Goal: Information Seeking & Learning: Check status

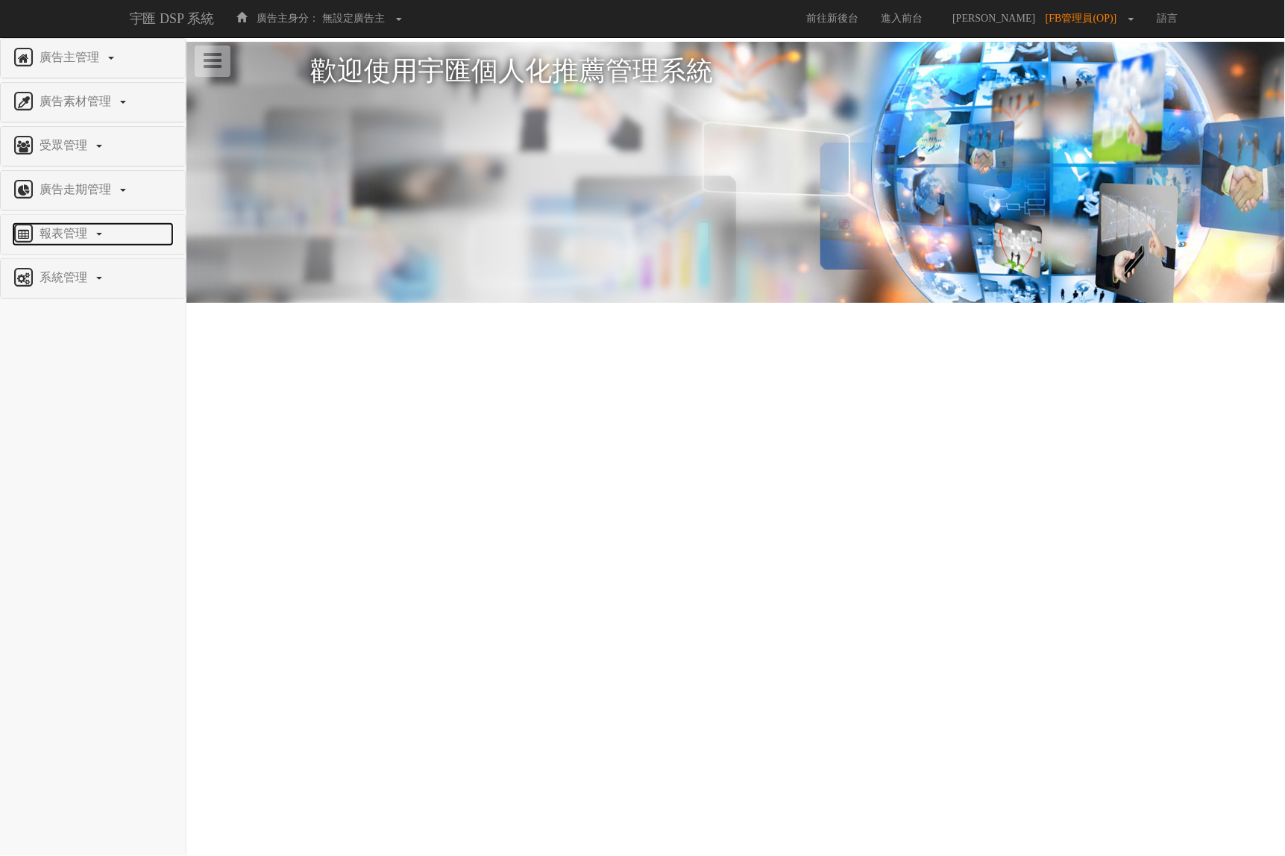
click at [60, 229] on span "報表管理" at bounding box center [65, 233] width 59 height 13
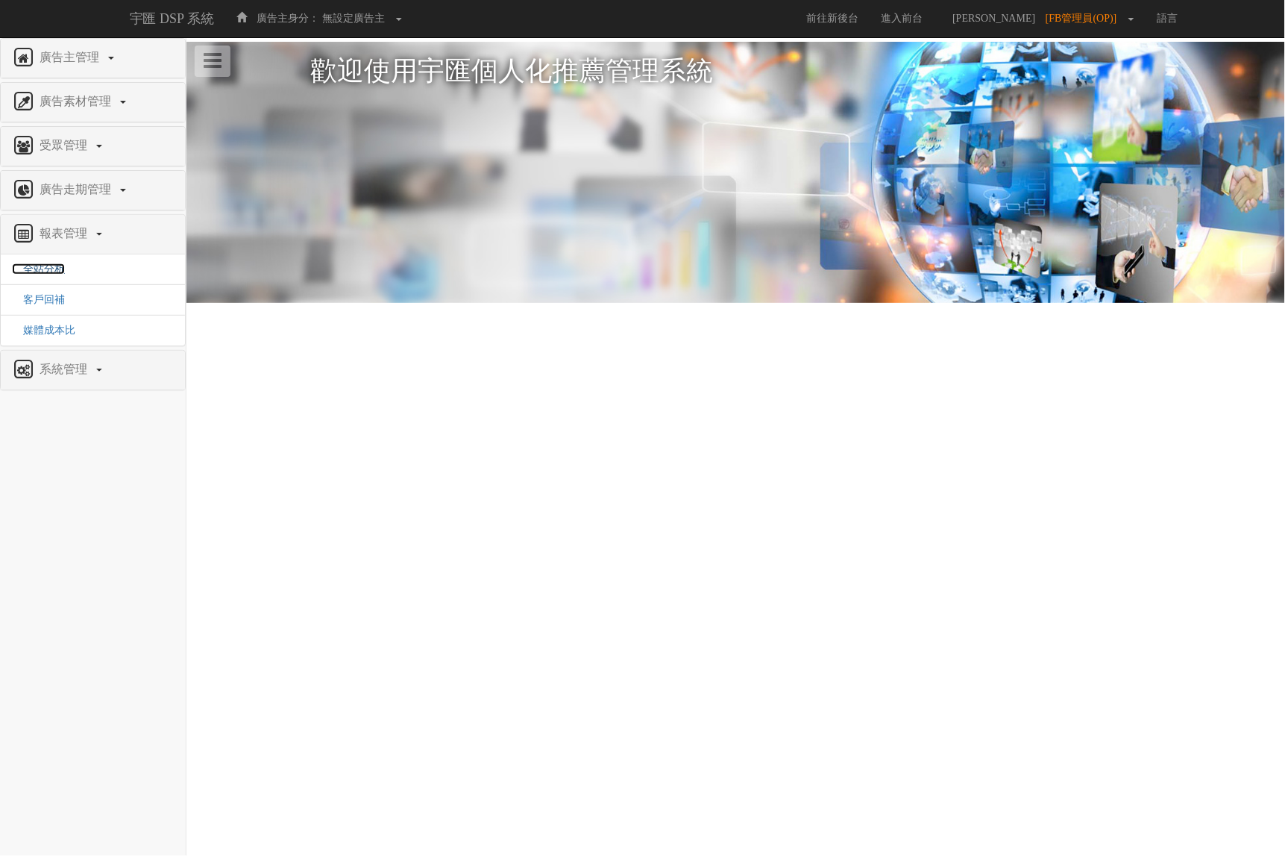
click at [57, 271] on span "全站分析" at bounding box center [38, 268] width 53 height 11
click at [57, 269] on span "全站分析" at bounding box center [38, 268] width 53 height 11
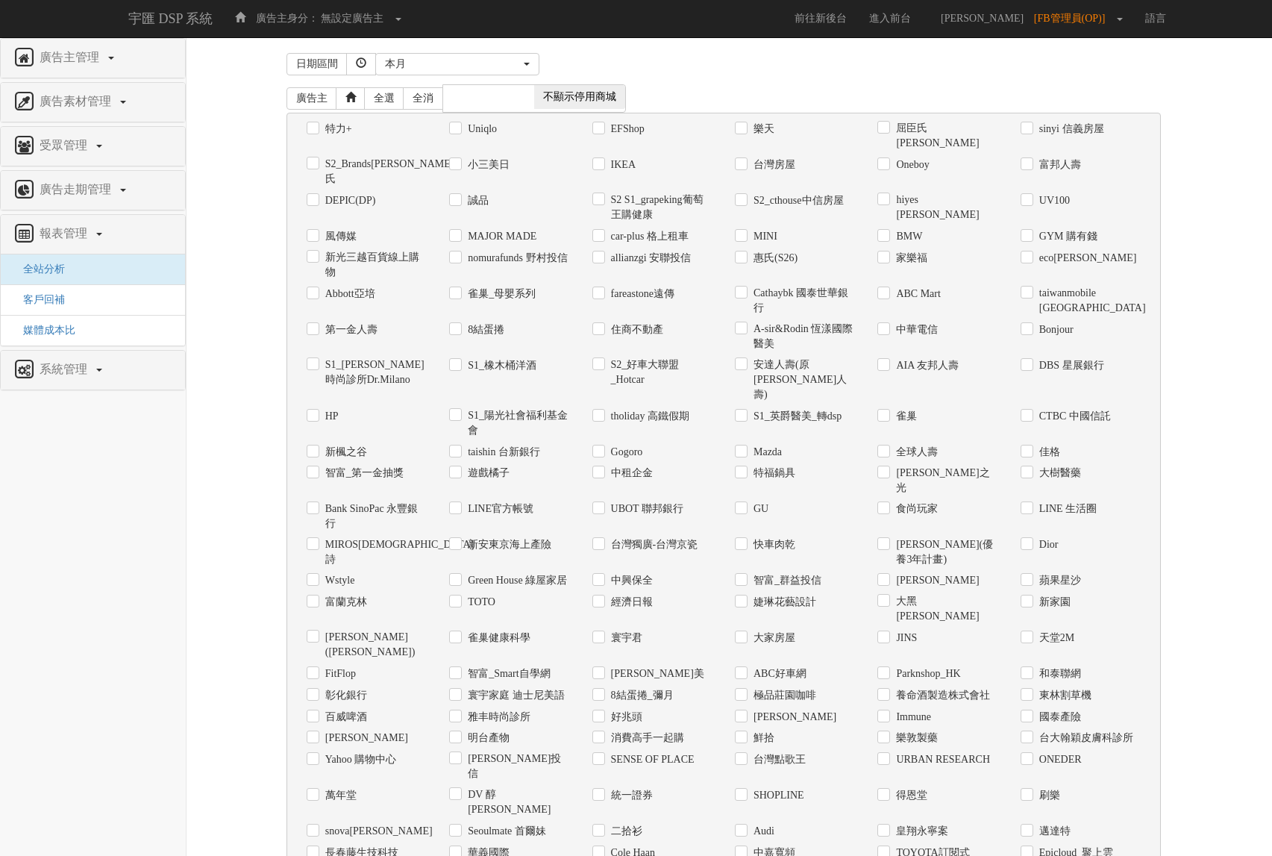
scroll to position [424, 0]
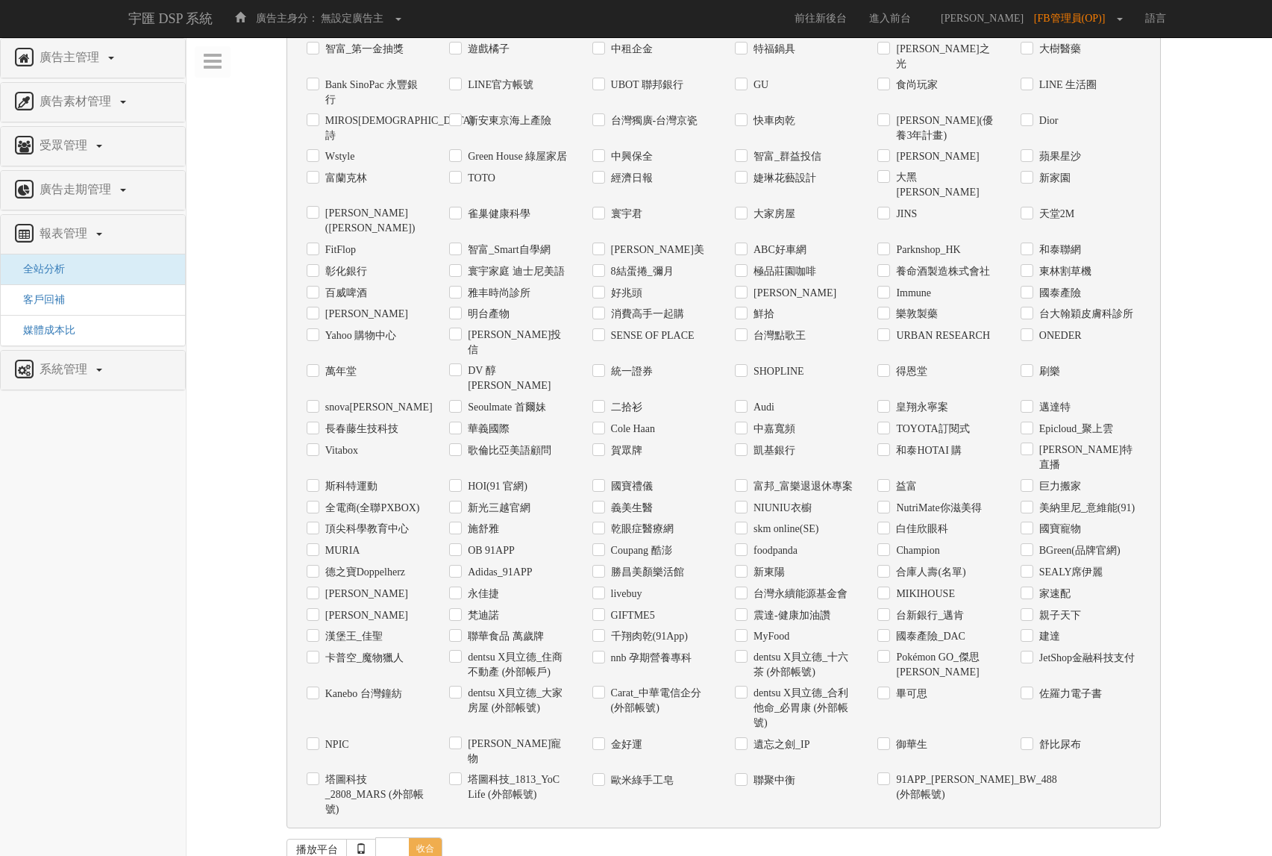
click at [923, 328] on label "URBAN RESEARCH" at bounding box center [941, 335] width 98 height 15
click at [887, 330] on input "URBAN RESEARCH" at bounding box center [882, 335] width 10 height 10
click at [932, 328] on label "URBAN RESEARCH" at bounding box center [941, 335] width 98 height 15
click at [887, 330] on input "URBAN RESEARCH" at bounding box center [882, 335] width 10 height 10
checkbox input "false"
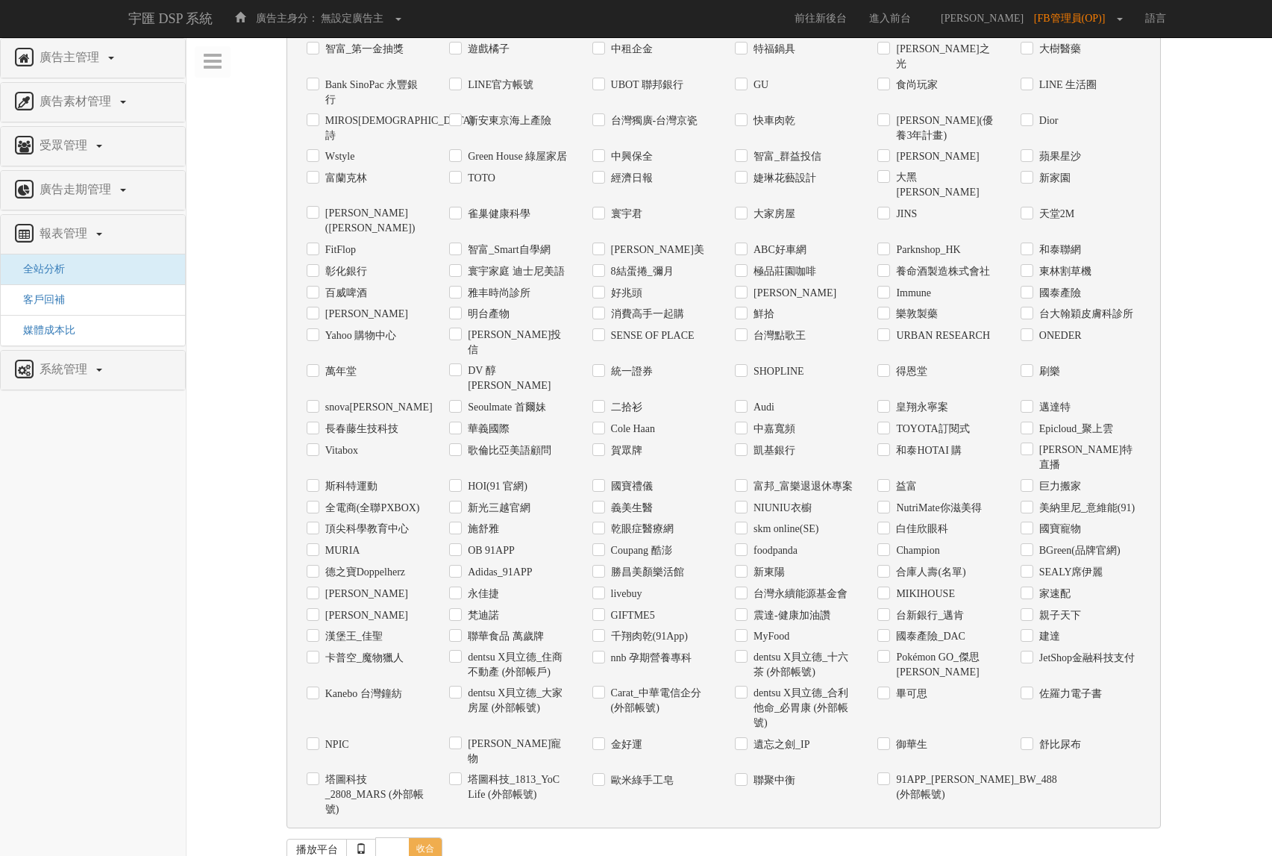
drag, startPoint x: 321, startPoint y: 771, endPoint x: 336, endPoint y: 762, distance: 17.7
checkbox input "true"
click at [914, 328] on label "URBAN RESEARCH" at bounding box center [941, 335] width 98 height 15
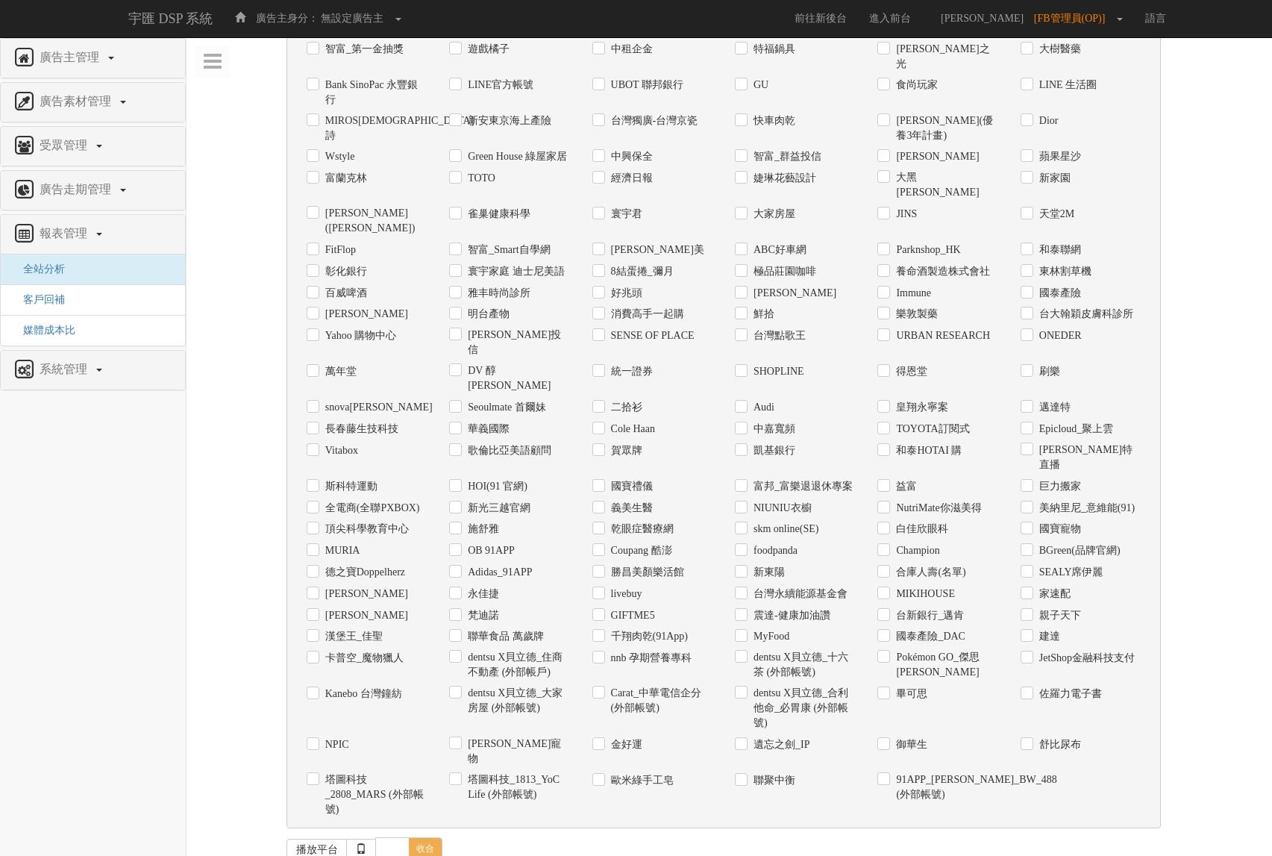
click at [887, 330] on input "URBAN RESEARCH" at bounding box center [882, 335] width 10 height 10
checkbox input "true"
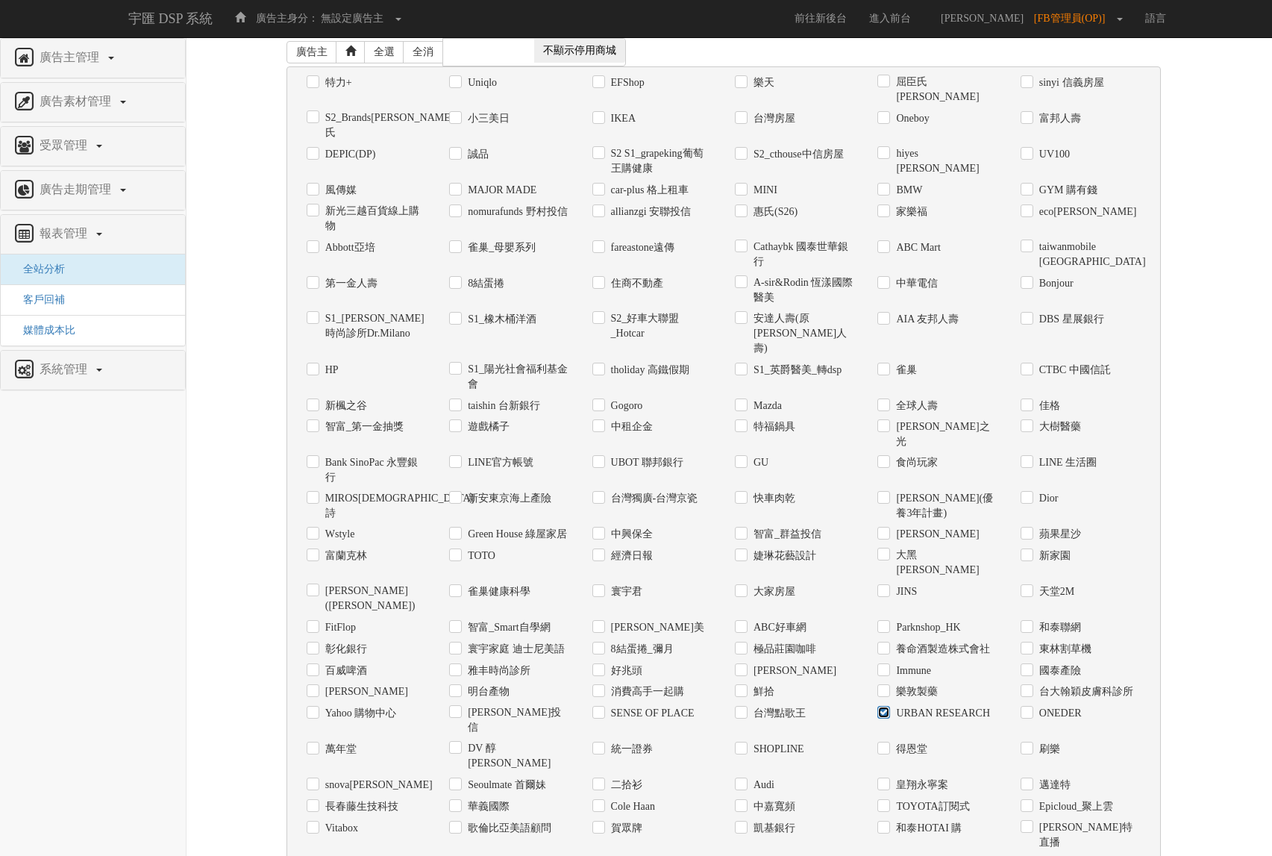
scroll to position [0, 0]
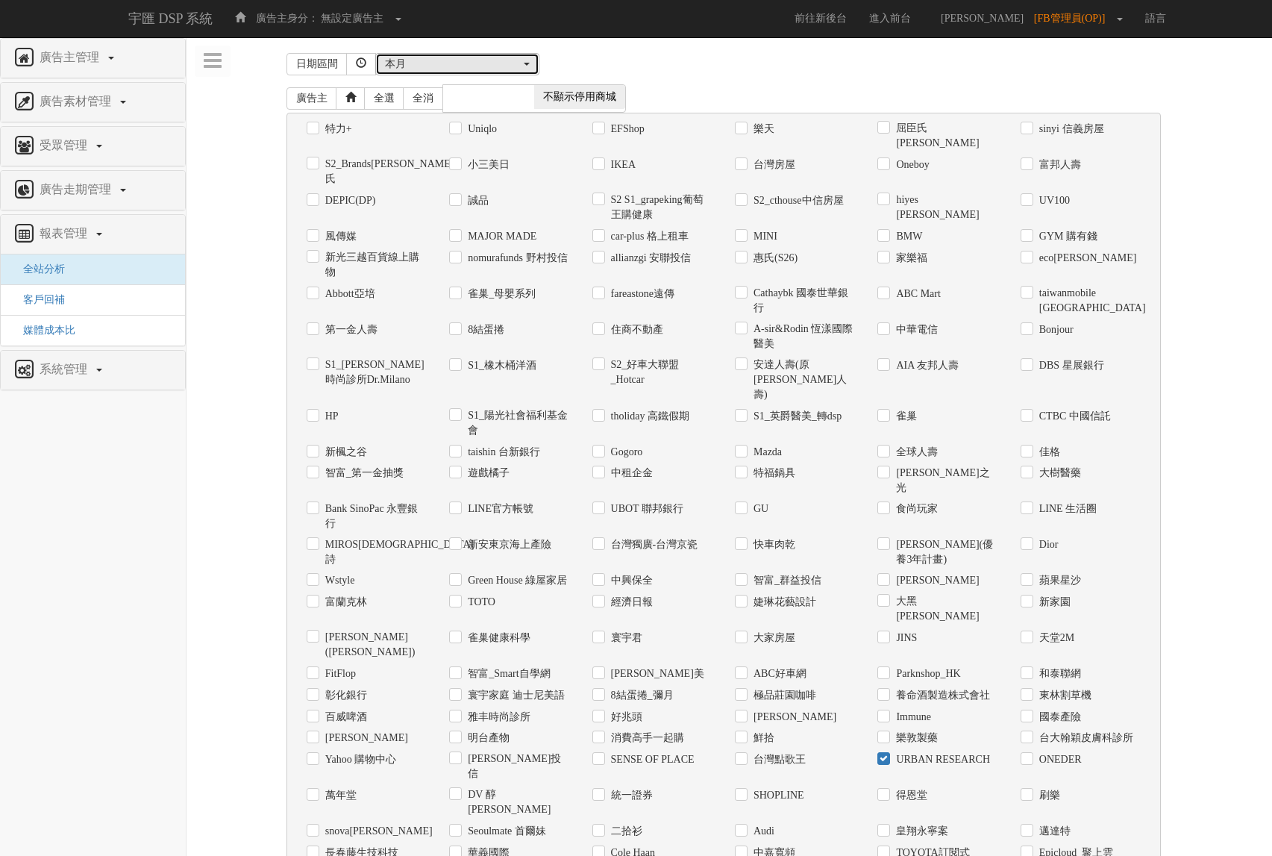
click at [483, 65] on div "本月" at bounding box center [453, 64] width 136 height 15
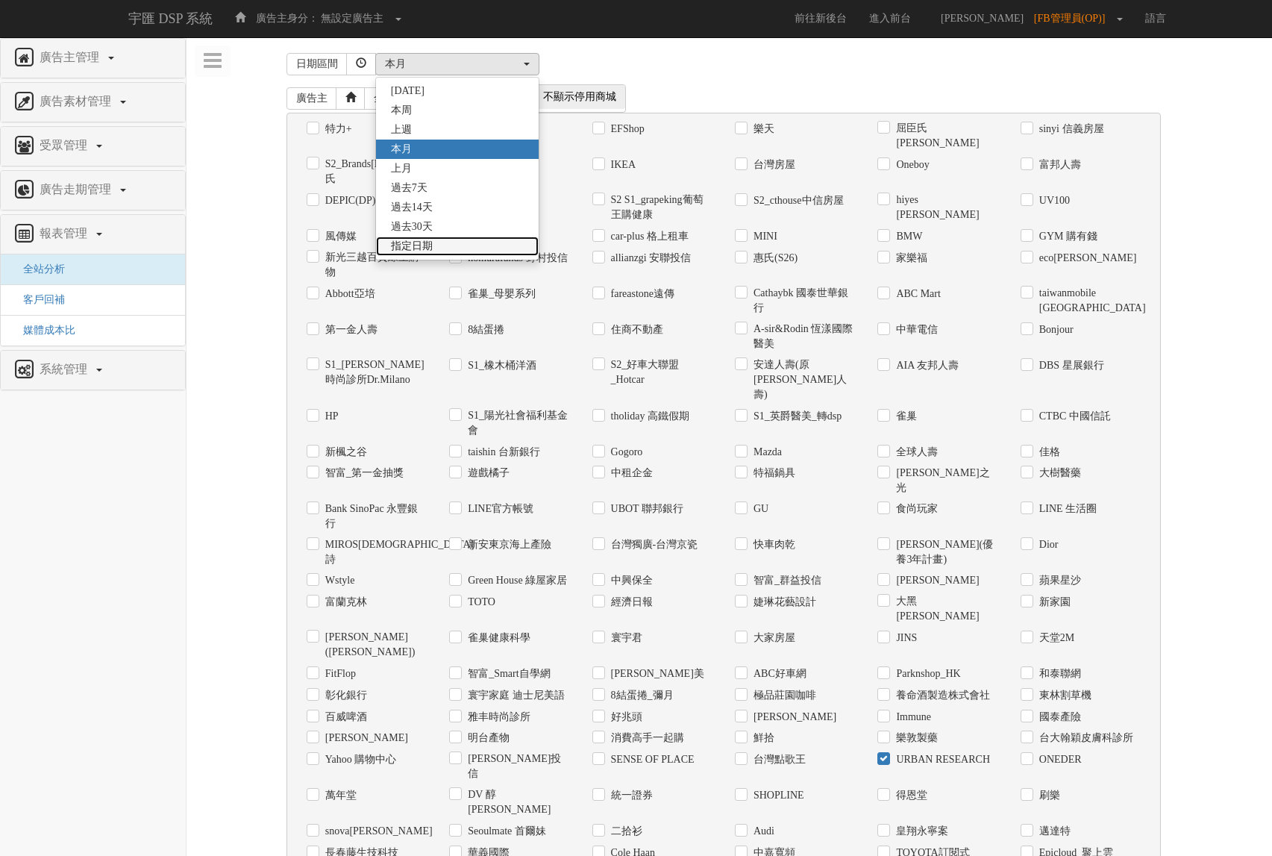
click at [423, 239] on span "指定日期" at bounding box center [412, 246] width 42 height 15
select select "Custom"
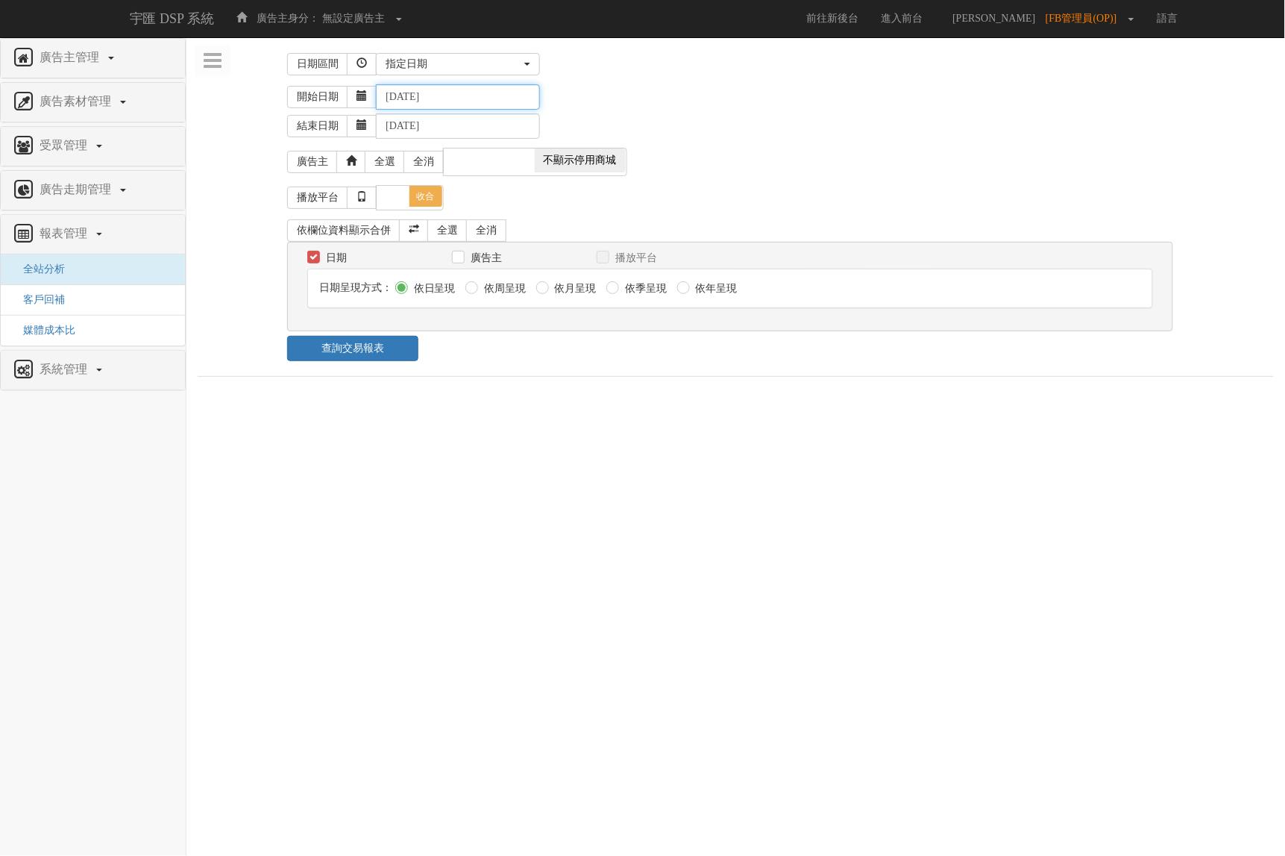
click at [453, 95] on input "2025-10-12" at bounding box center [458, 96] width 164 height 25
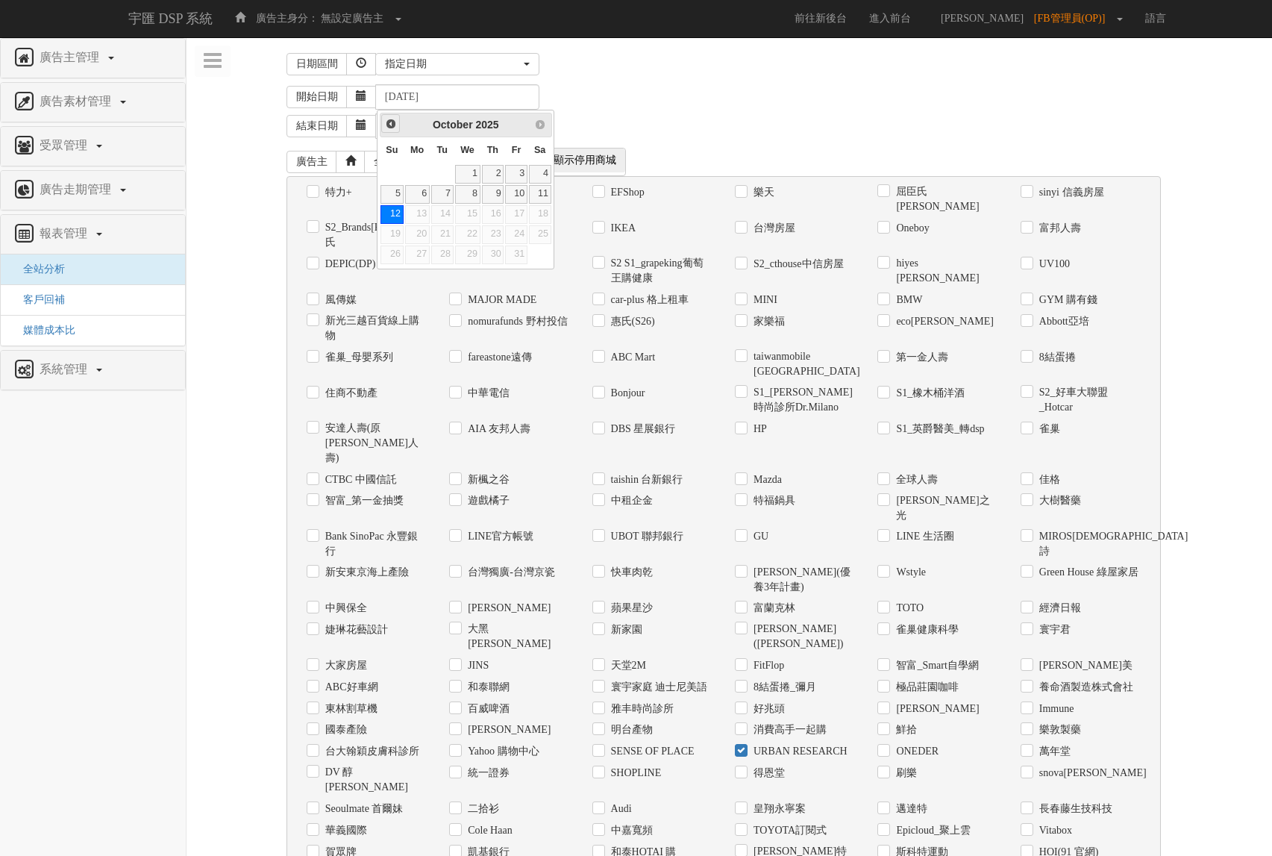
click at [388, 128] on span "Prev" at bounding box center [391, 124] width 12 height 12
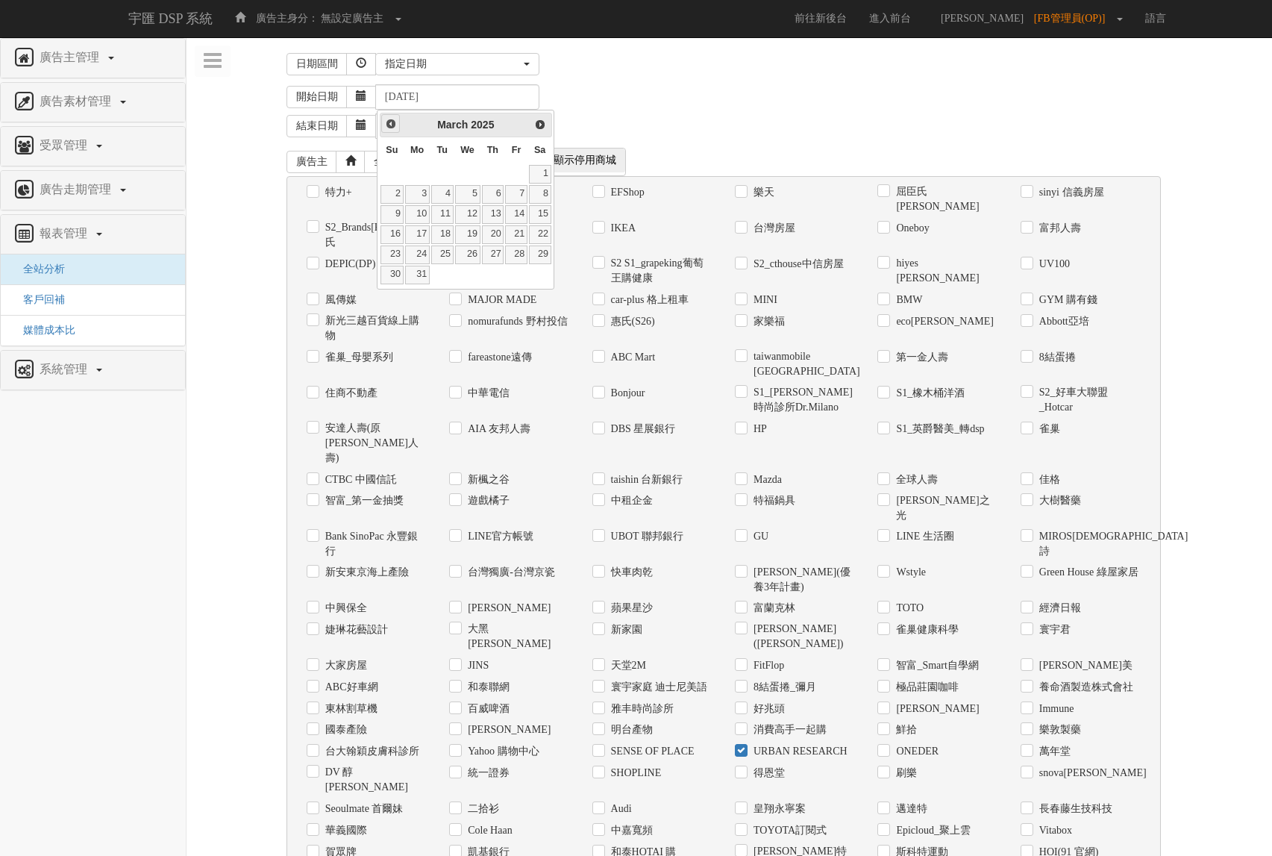
click at [388, 128] on span "Prev" at bounding box center [391, 124] width 12 height 12
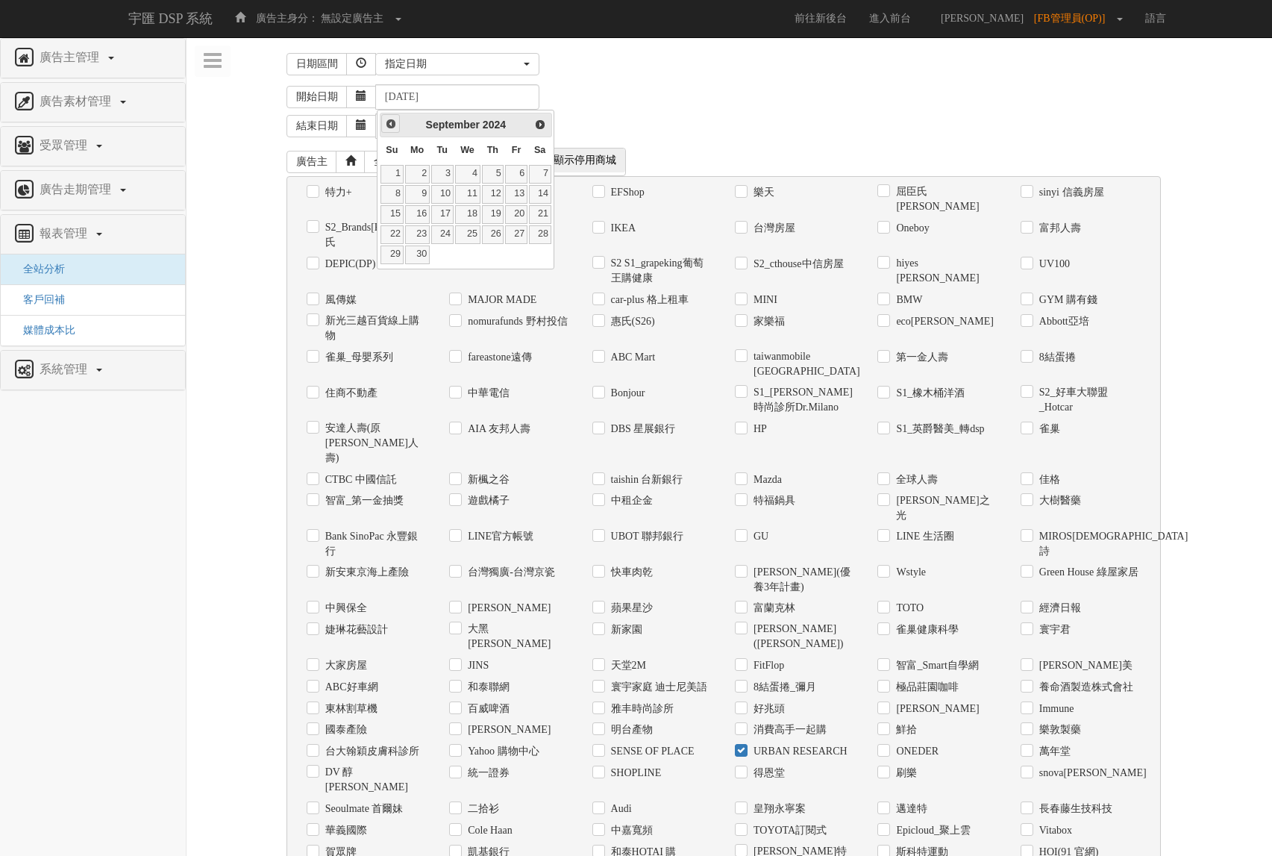
click at [388, 128] on span "Prev" at bounding box center [391, 124] width 12 height 12
click at [390, 128] on span "Prev" at bounding box center [391, 124] width 12 height 12
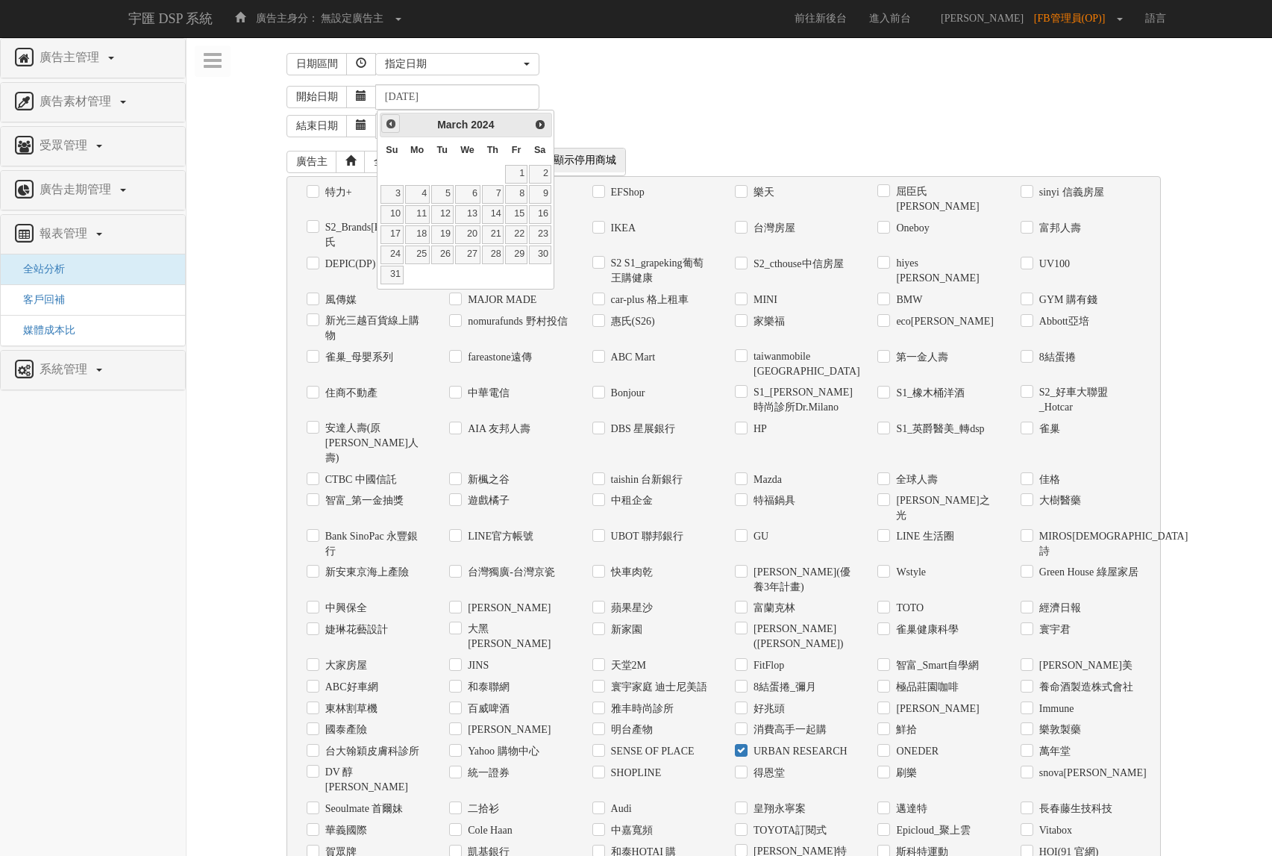
click at [390, 128] on span "Prev" at bounding box center [391, 124] width 12 height 12
click at [420, 178] on link "1" at bounding box center [417, 174] width 25 height 19
type input "2024-01-01"
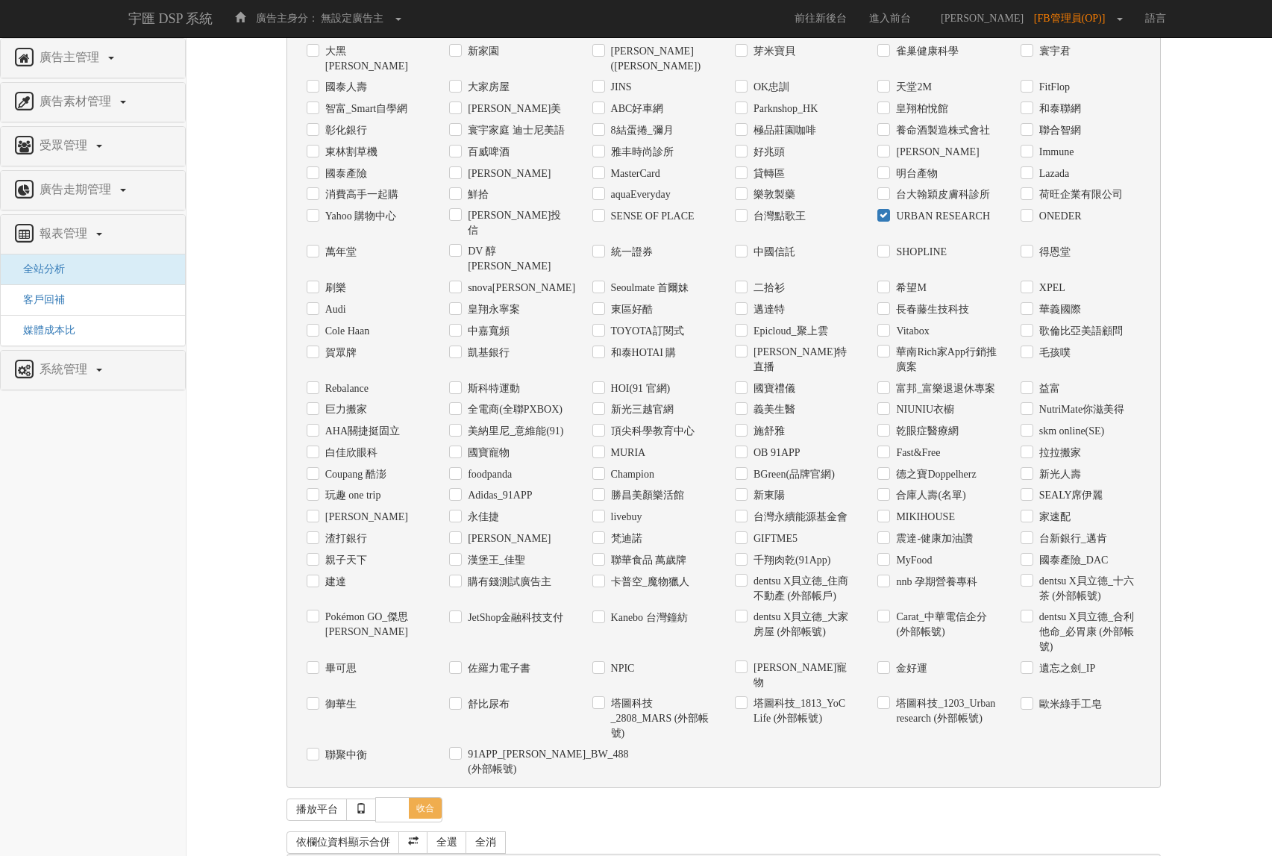
scroll to position [830, 0]
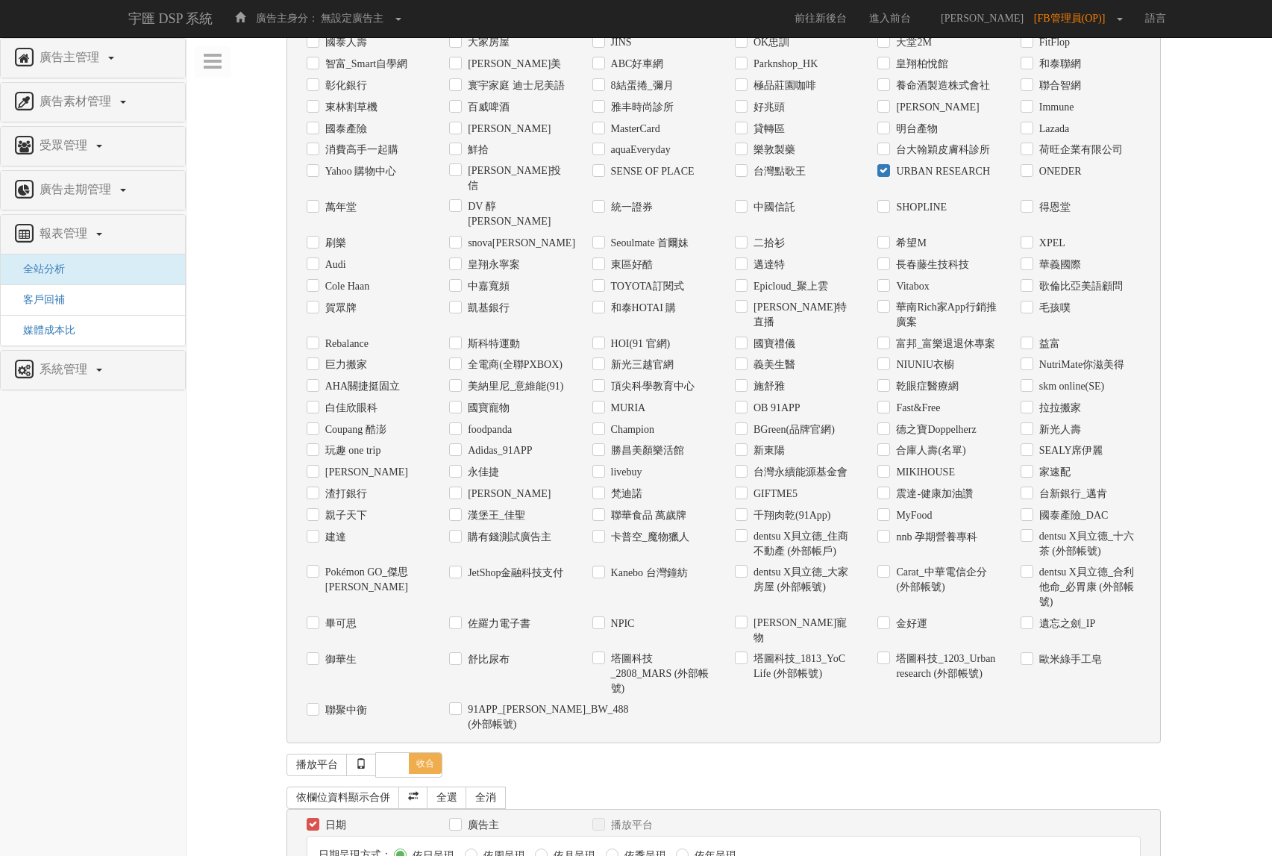
click at [578, 848] on label "依月呈現" at bounding box center [573, 855] width 46 height 15
click at [545, 850] on input "依月呈現" at bounding box center [540, 855] width 10 height 10
radio input "true"
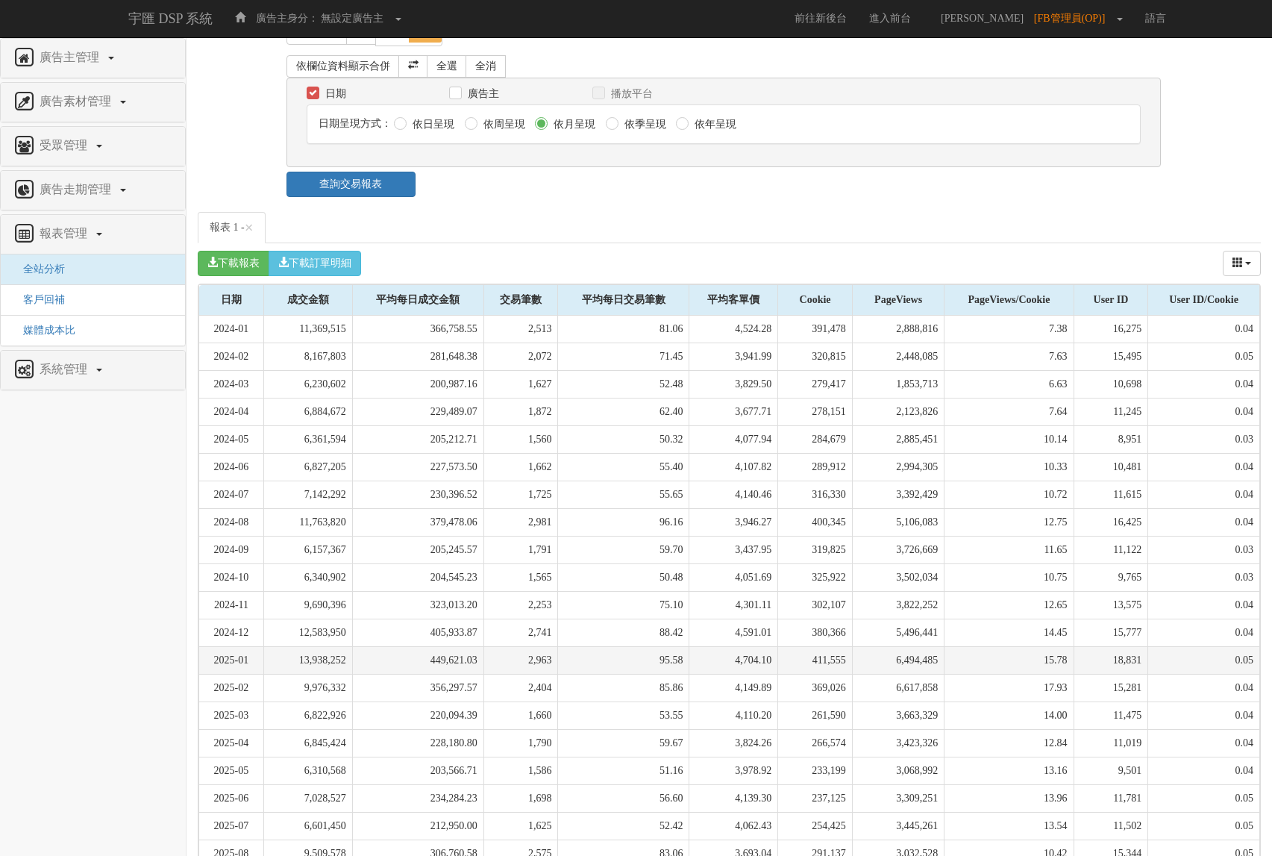
scroll to position [1602, 0]
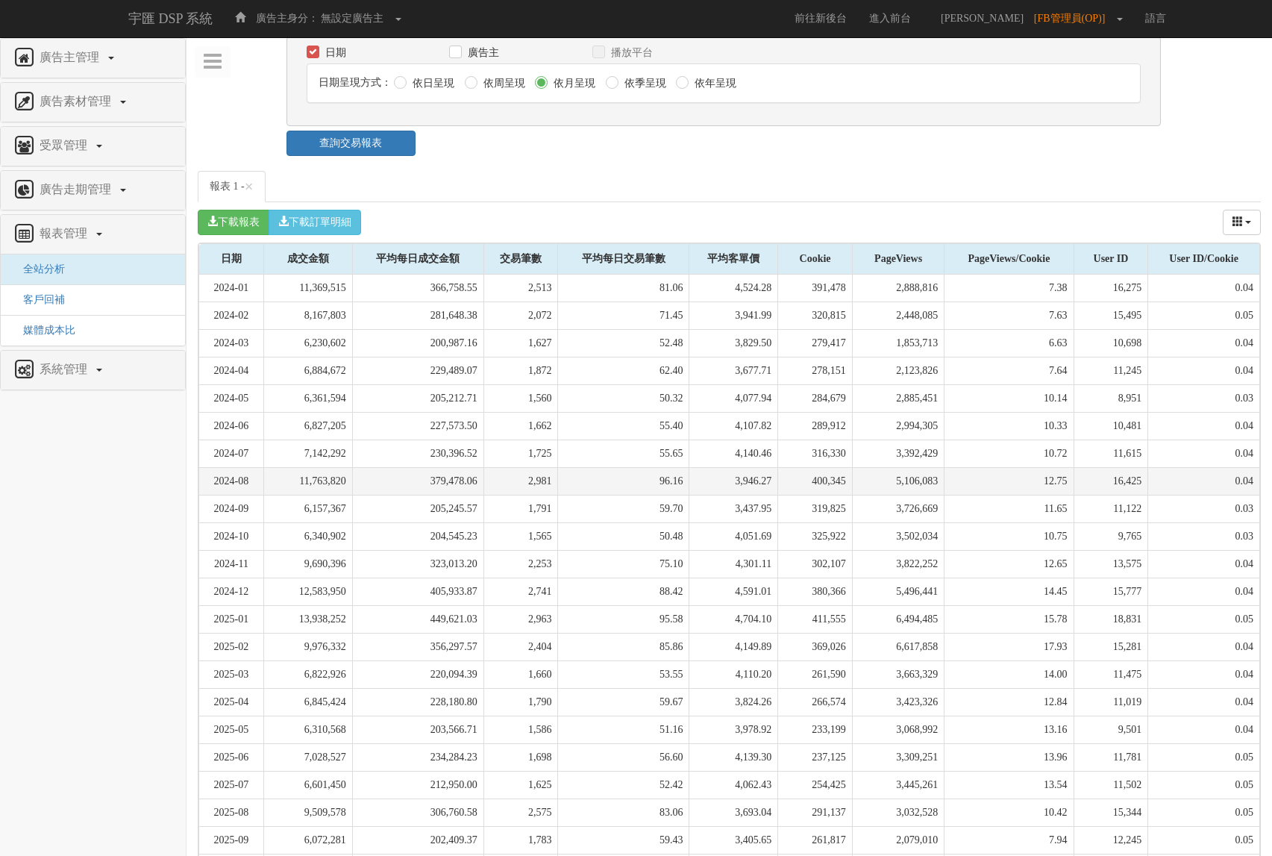
drag, startPoint x: 427, startPoint y: 368, endPoint x: 557, endPoint y: 43, distance: 349.8
click at [427, 468] on td "379,478.06" at bounding box center [417, 482] width 131 height 28
